Goal: Navigation & Orientation: Find specific page/section

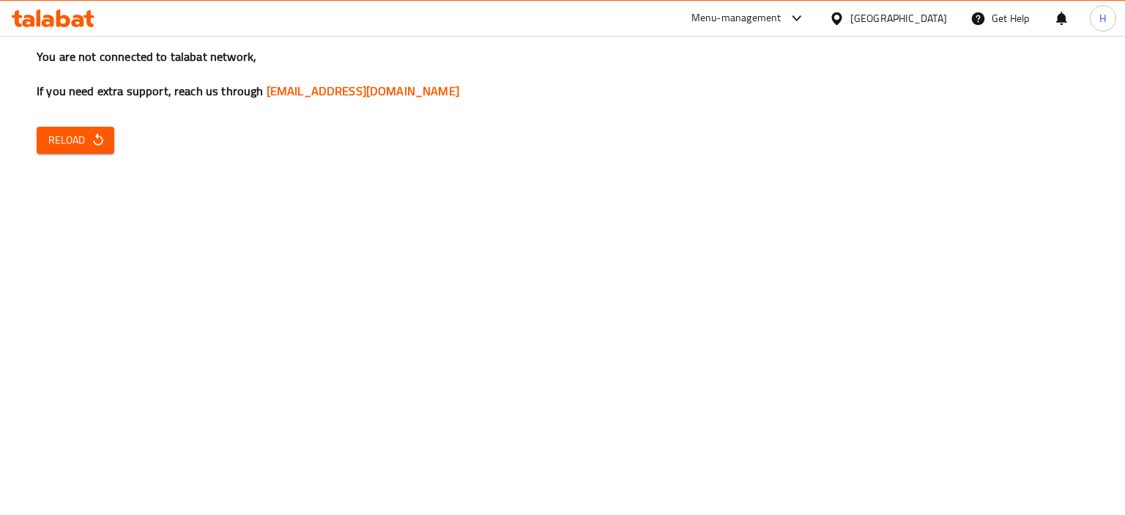
click at [89, 140] on span "Reload" at bounding box center [75, 140] width 54 height 18
click at [555, 394] on div "You are not connected to talabat network, If you need extra support, reach us t…" at bounding box center [562, 257] width 1125 height 515
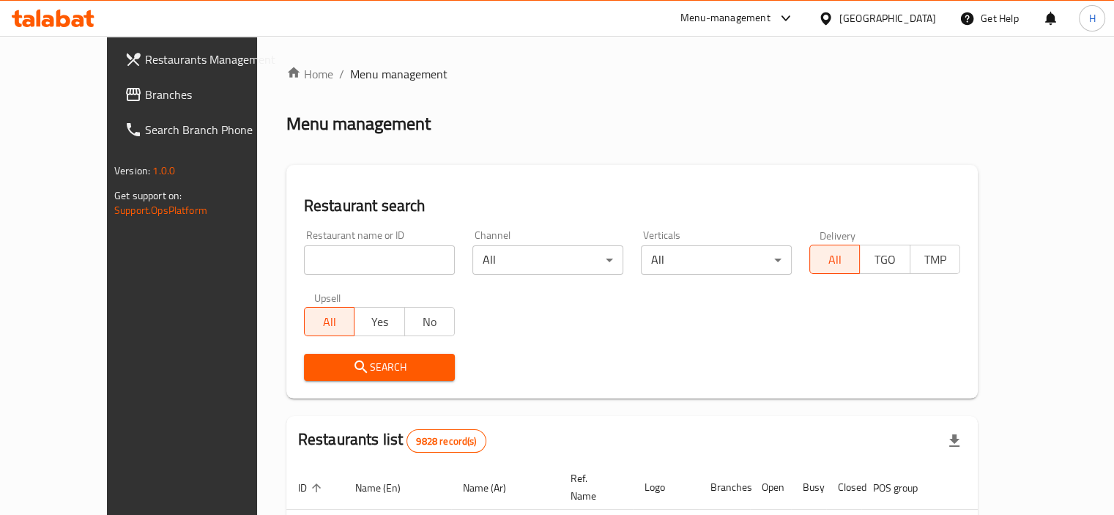
click at [145, 94] on span "Branches" at bounding box center [213, 95] width 136 height 18
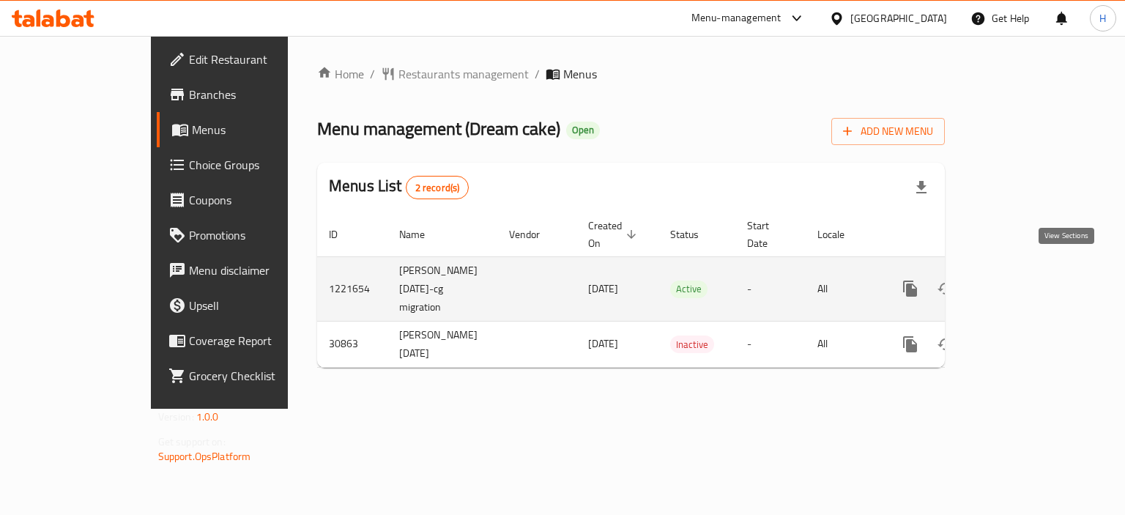
click at [1023, 282] on icon "enhanced table" at bounding box center [1015, 288] width 13 height 13
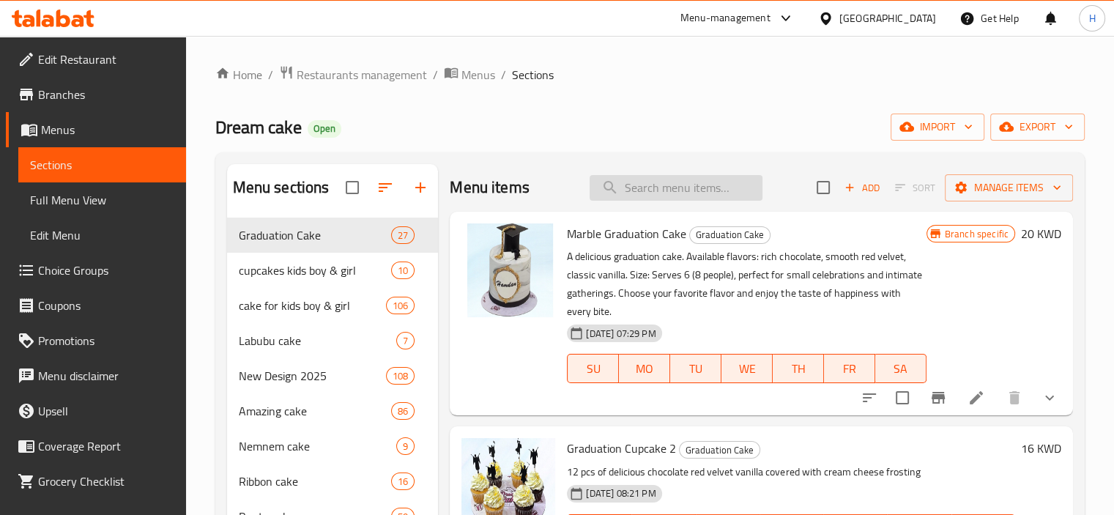
paste input "Happy Sonic Cake"
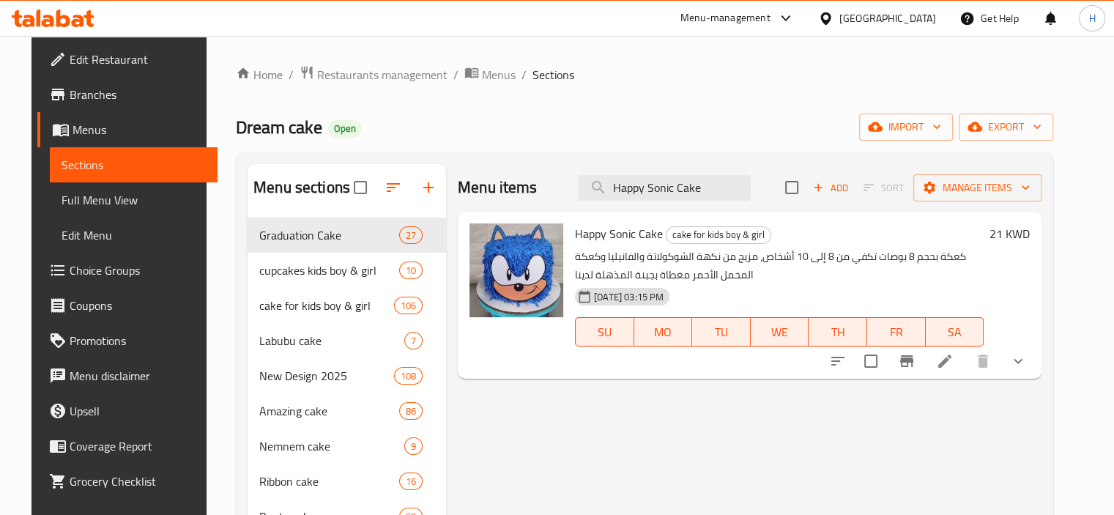
type input "Happy Sonic Cake"
click at [965, 360] on li at bounding box center [944, 361] width 41 height 26
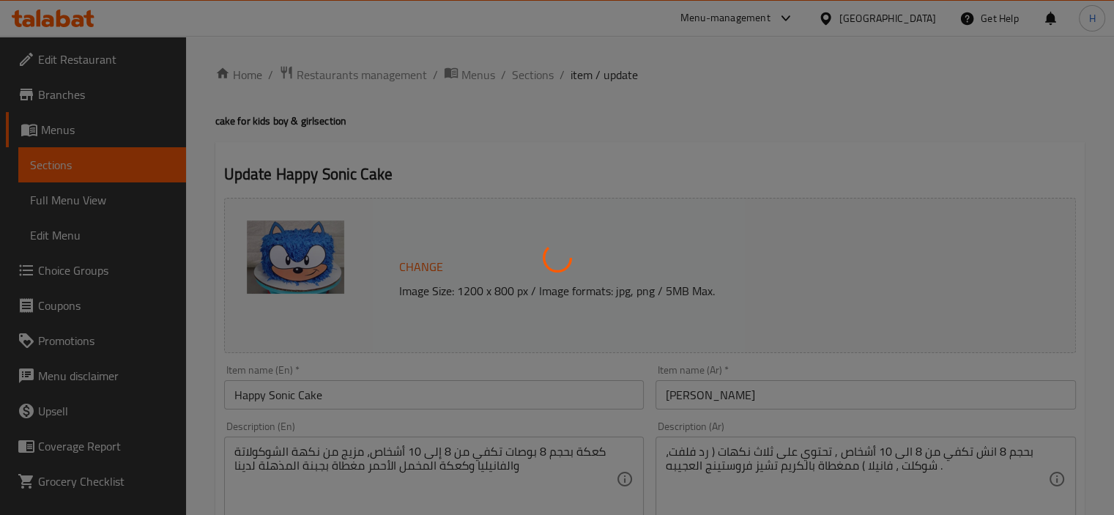
type input "إضافات"
type input "0"
type input "8"
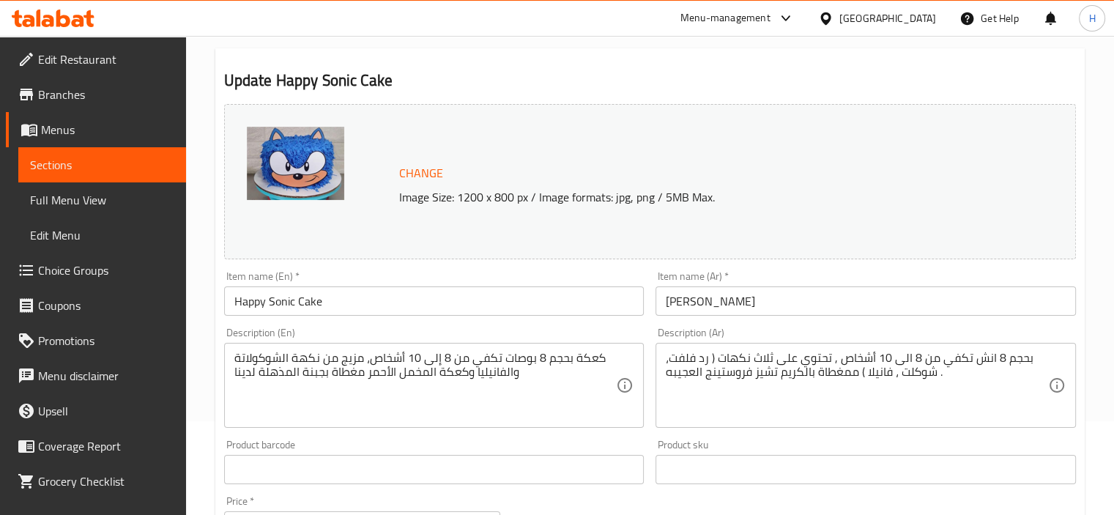
scroll to position [122, 0]
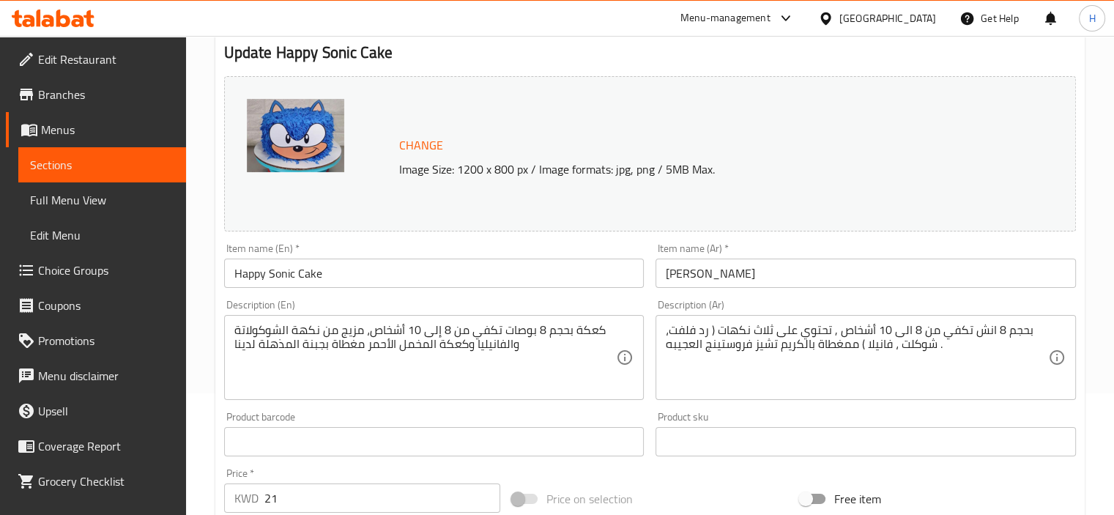
click at [476, 340] on textarea "كعكة بحجم 8 بوصات تكفي من 8 إلى 10 أشخاص، مزيج من نكهة الشوكولاتة والفانيليا وك…" at bounding box center [425, 358] width 382 height 70
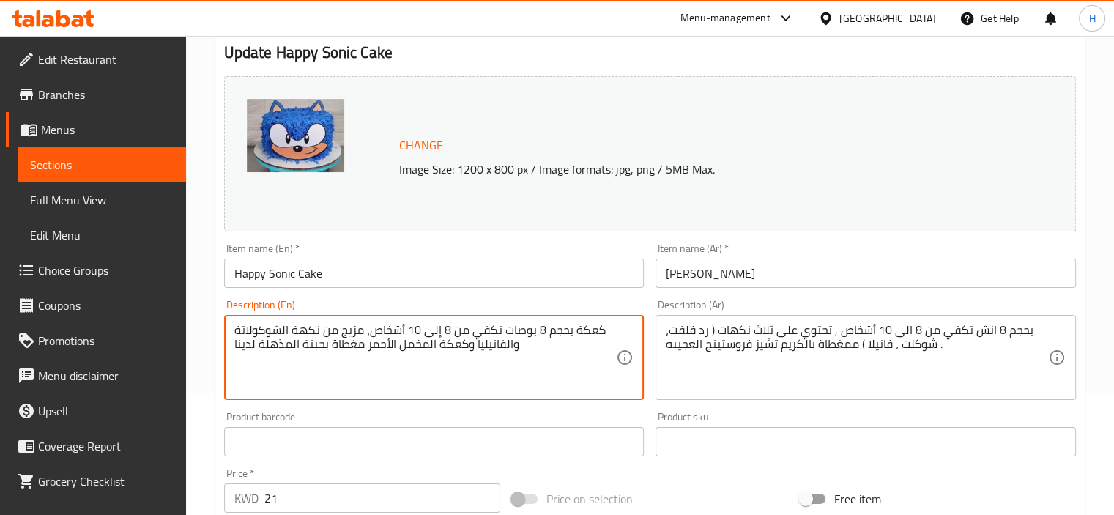
click at [475, 340] on textarea "كعكة بحجم 8 بوصات تكفي من 8 إلى 10 أشخاص، مزيج من نكهة الشوكولاتة والفانيليا وك…" at bounding box center [425, 358] width 382 height 70
paste textarea "8 inch cake serves 8-10 people, a blend of chocolate, vanilla and red velvet ca…"
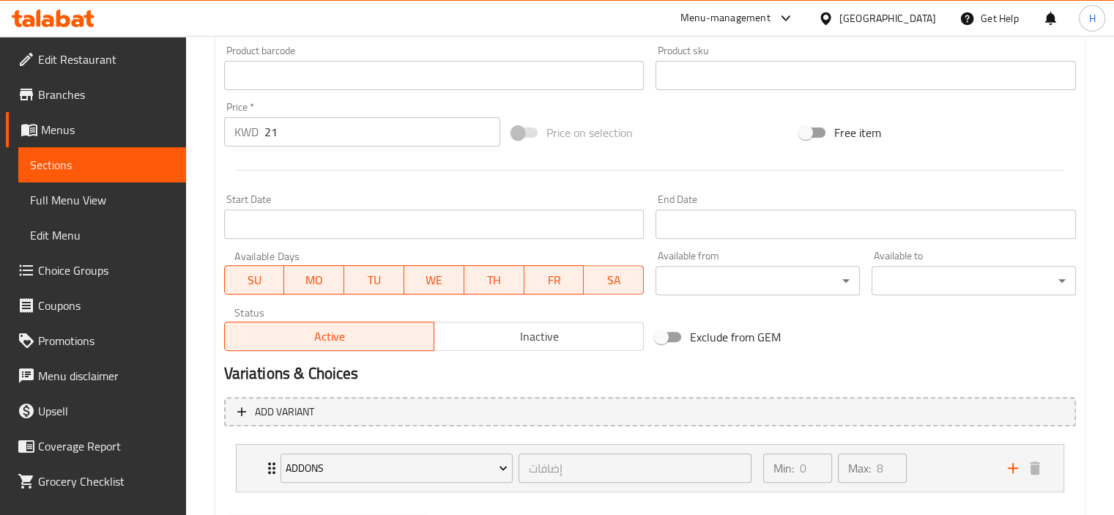
scroll to position [565, 0]
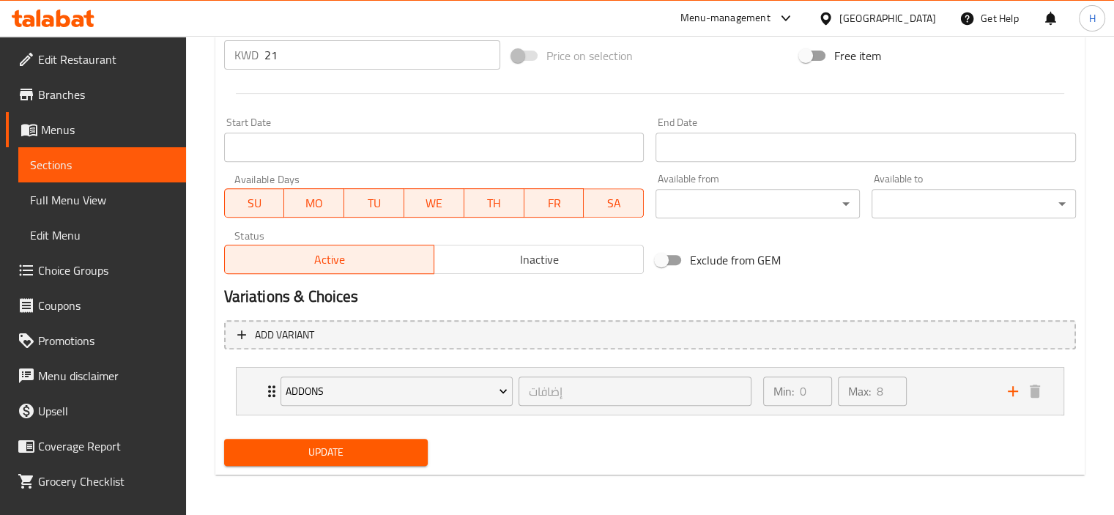
type textarea "8 inch cake serves 8-10 people, a blend of chocolate, vanilla and red velvet ca…"
click at [340, 464] on button "Update" at bounding box center [326, 452] width 204 height 27
